Goal: Navigation & Orientation: Find specific page/section

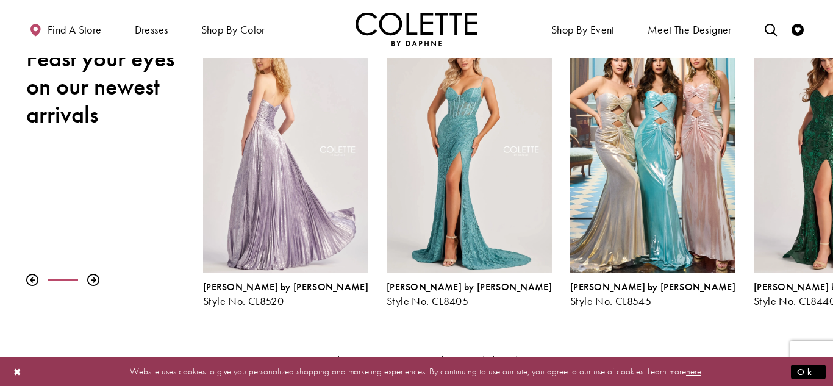
scroll to position [183, 0]
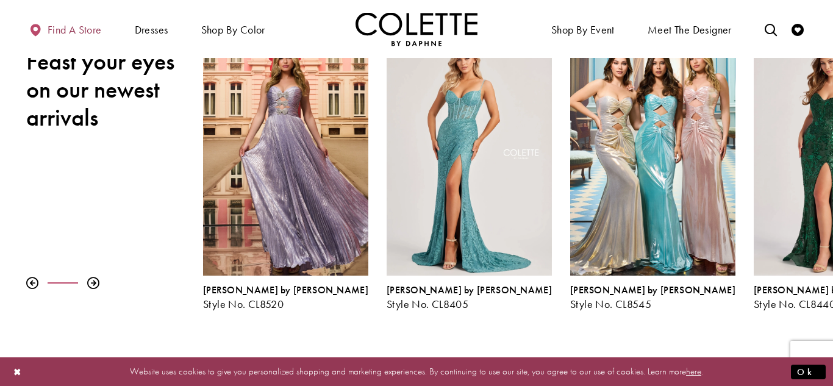
click at [83, 34] on span "Find a store" at bounding box center [75, 30] width 54 height 12
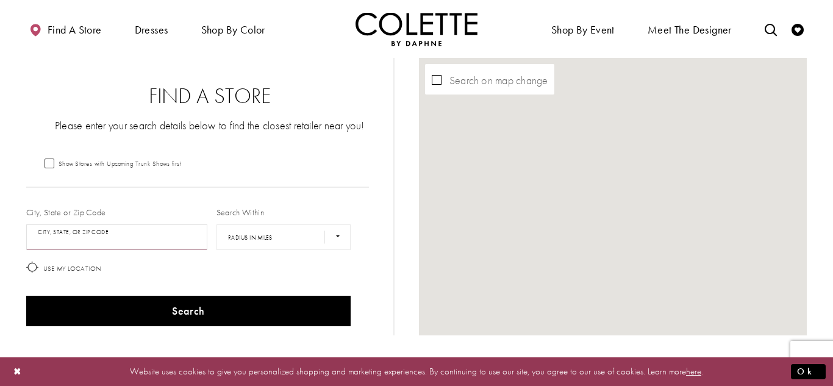
click at [147, 241] on input "City, State, or ZIP Code" at bounding box center [116, 237] width 181 height 26
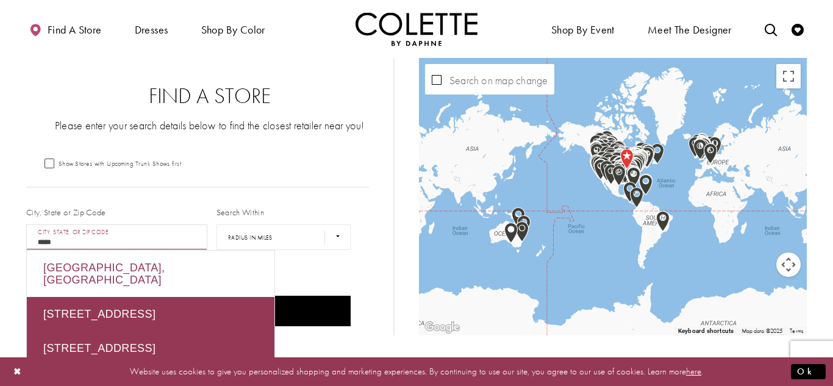
click at [105, 282] on div "[GEOGRAPHIC_DATA], [GEOGRAPHIC_DATA]" at bounding box center [150, 274] width 247 height 46
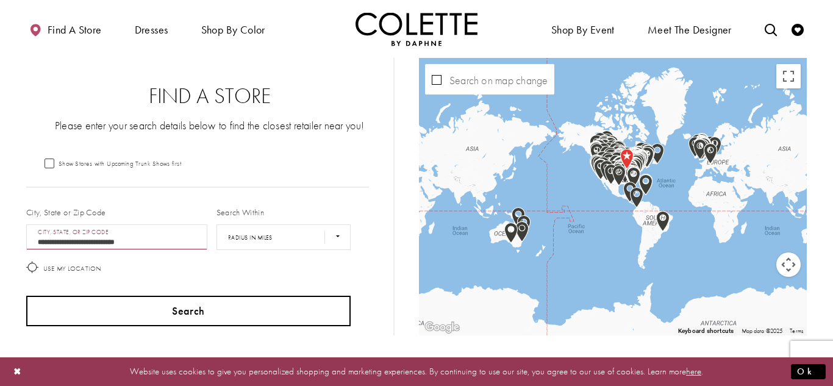
type input "**********"
click at [280, 304] on button "Search" at bounding box center [188, 311] width 324 height 30
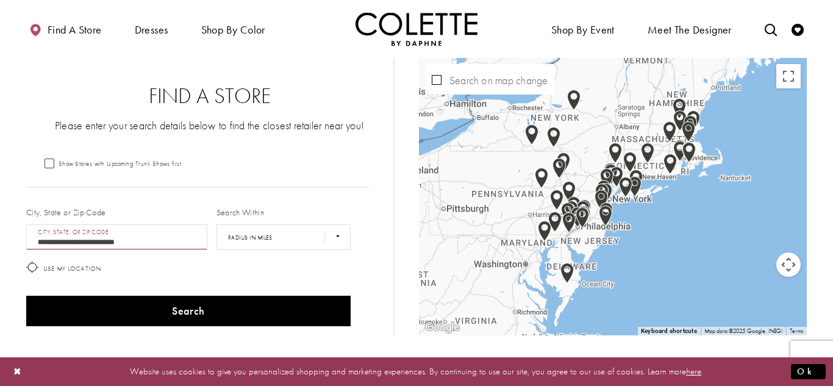
click at [796, 268] on button "Map camera controls" at bounding box center [788, 264] width 24 height 24
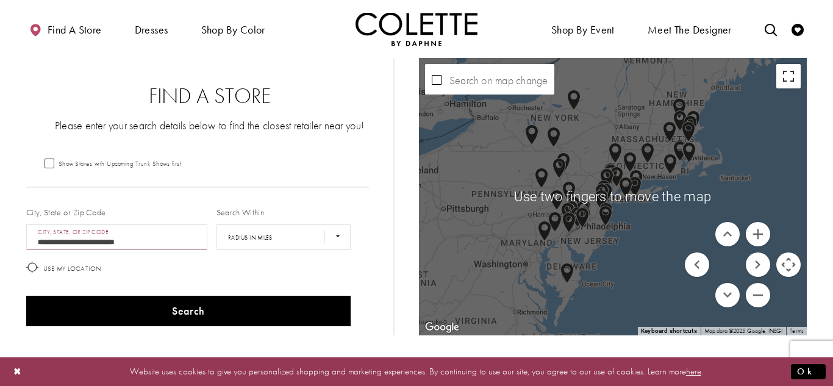
click at [785, 77] on button "Toggle fullscreen view" at bounding box center [788, 76] width 24 height 24
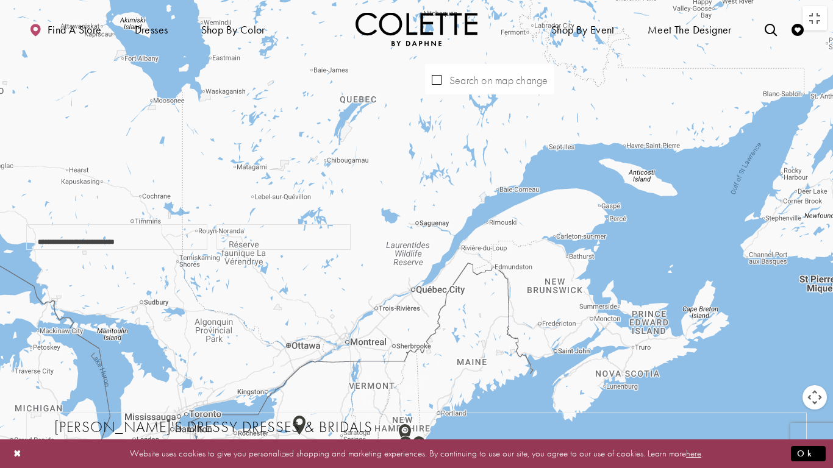
click at [800, 38] on div "Map with store locations" at bounding box center [416, 234] width 833 height 468
click at [823, 20] on button "Toggle fullscreen view" at bounding box center [814, 18] width 24 height 24
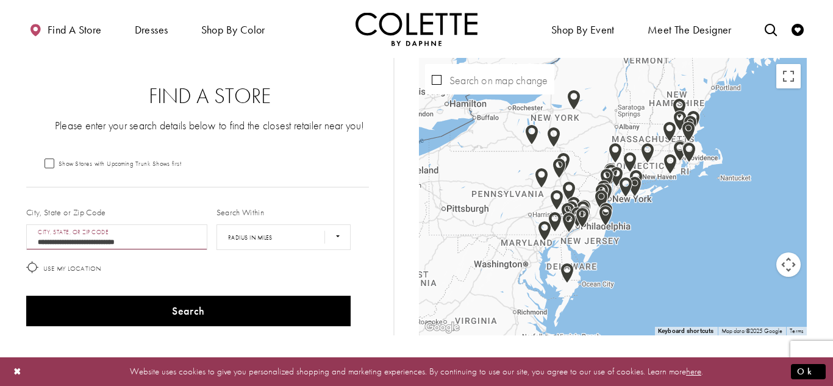
click at [628, 188] on img "Map with store locations" at bounding box center [625, 187] width 23 height 30
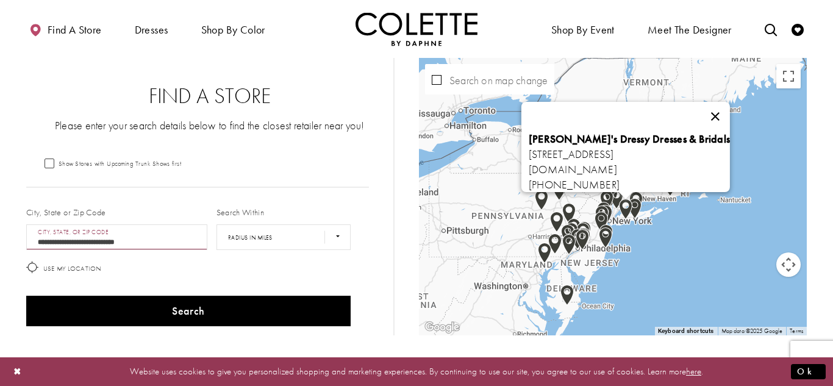
click at [730, 102] on button "Close" at bounding box center [714, 116] width 29 height 29
